Goal: Transaction & Acquisition: Purchase product/service

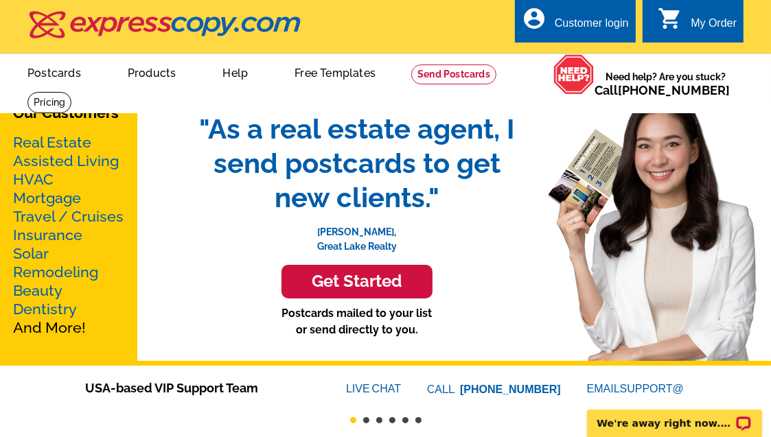
click at [66, 71] on link "Postcards" at bounding box center [53, 72] width 97 height 32
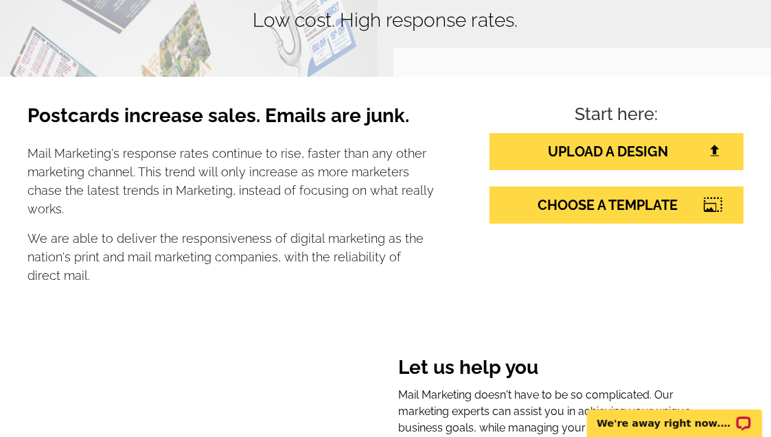
scroll to position [165, 0]
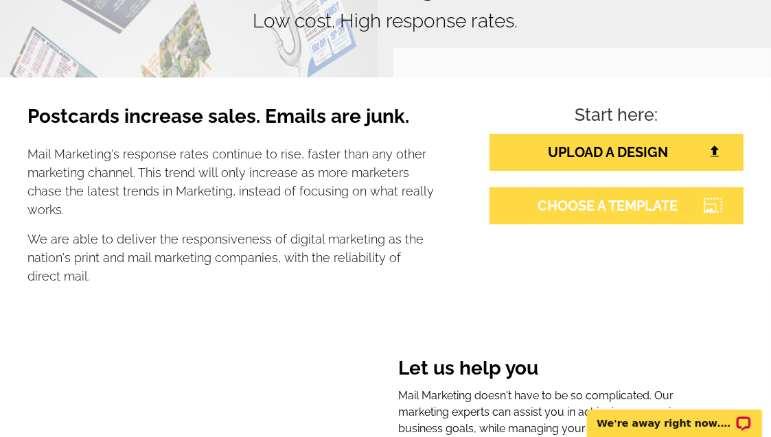
click at [561, 210] on link "CHOOSE A TEMPLATE" at bounding box center [616, 205] width 254 height 37
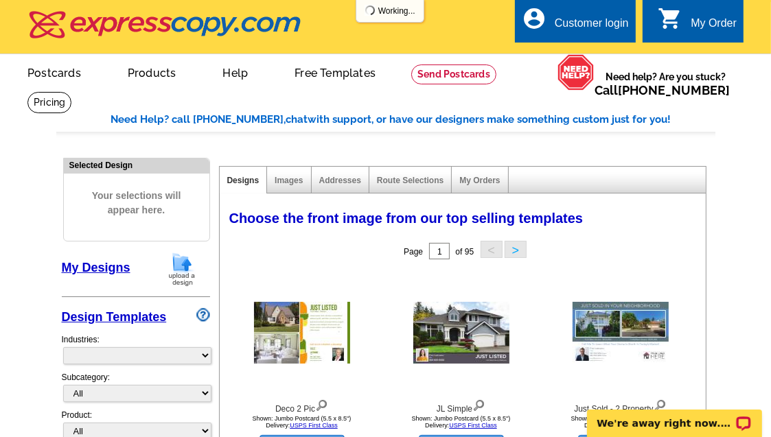
select select "785"
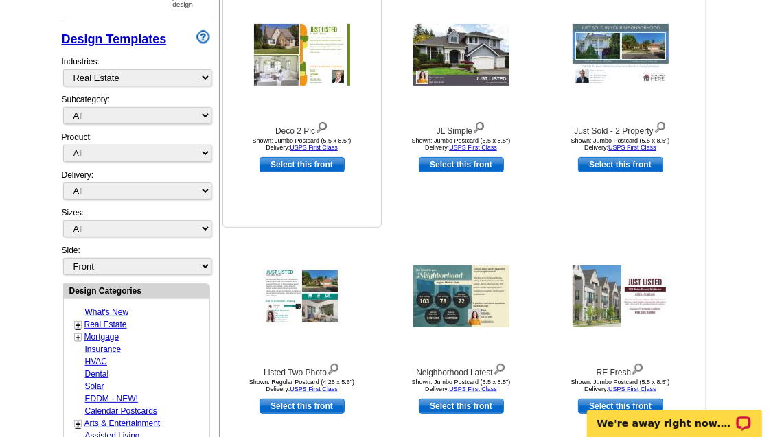
scroll to position [329, 0]
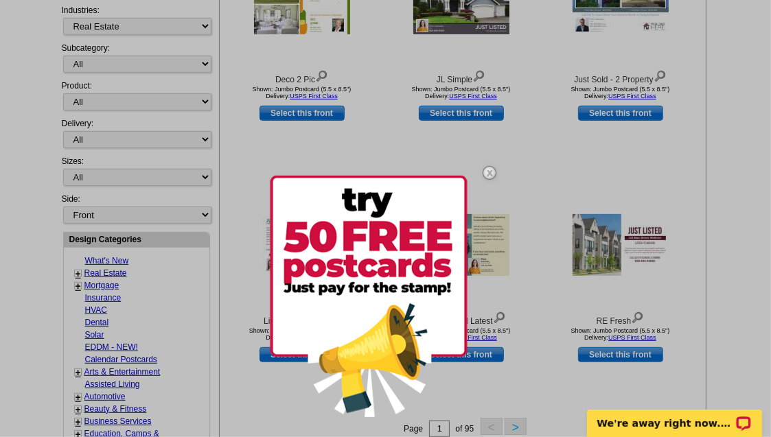
click at [488, 167] on img at bounding box center [489, 173] width 40 height 40
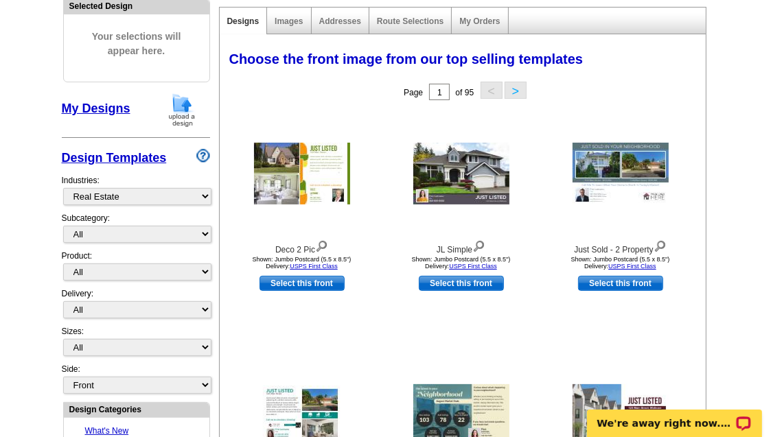
scroll to position [220, 0]
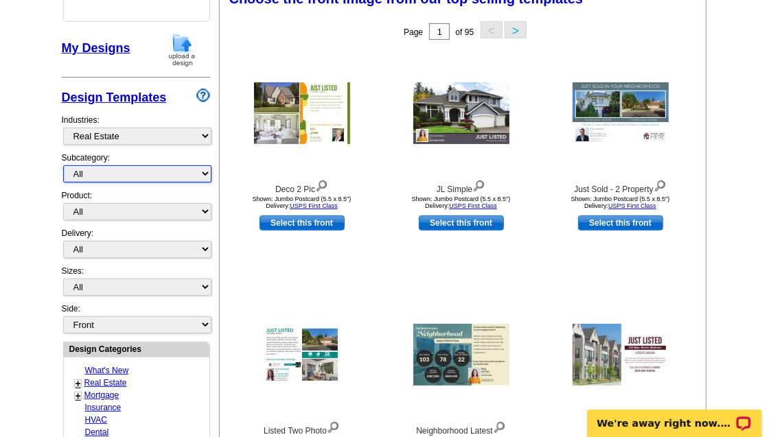
click at [207, 168] on select "All RE/MAX® Referrals [PERSON_NAME]® Berkshire Hathaway Home Services Century 2…" at bounding box center [137, 173] width 148 height 17
click at [43, 53] on main "Need Help? call [PHONE_NUMBER], chat with support, or have our designers make s…" at bounding box center [385, 382] width 771 height 1020
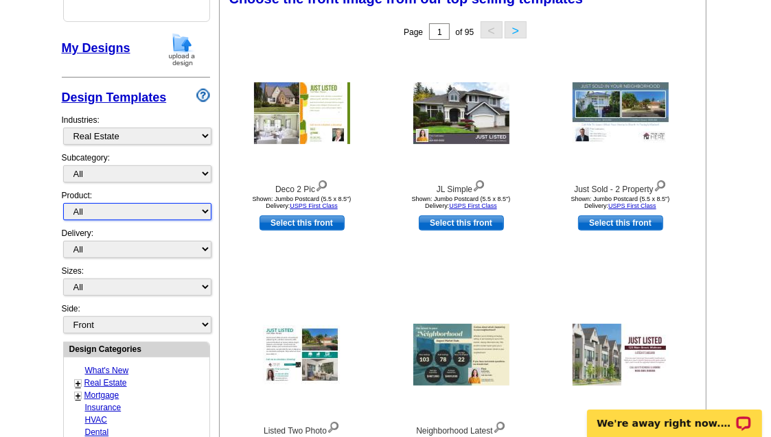
click at [204, 207] on select "All Postcards Letters and flyers Business Cards Door Hangers Greeting Cards" at bounding box center [137, 211] width 148 height 17
select select "1"
click at [63, 203] on select "All Postcards Letters and flyers Business Cards Door Hangers Greeting Cards" at bounding box center [137, 211] width 148 height 17
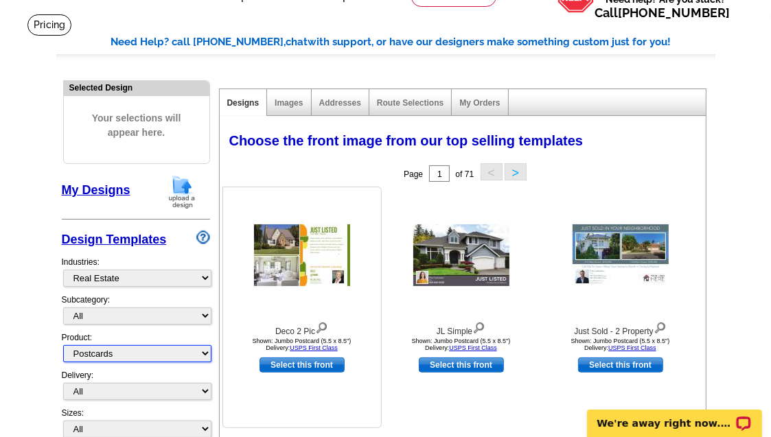
scroll to position [0, 0]
